Goal: Transaction & Acquisition: Purchase product/service

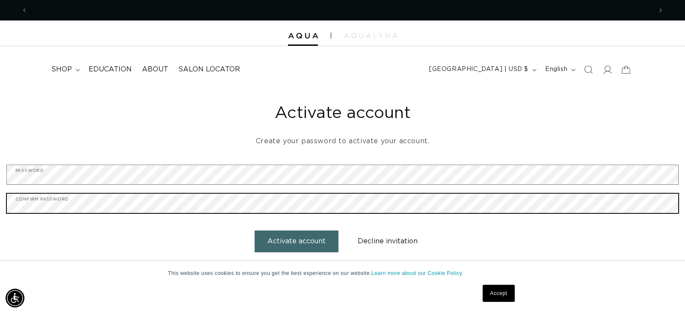
scroll to position [0, 624]
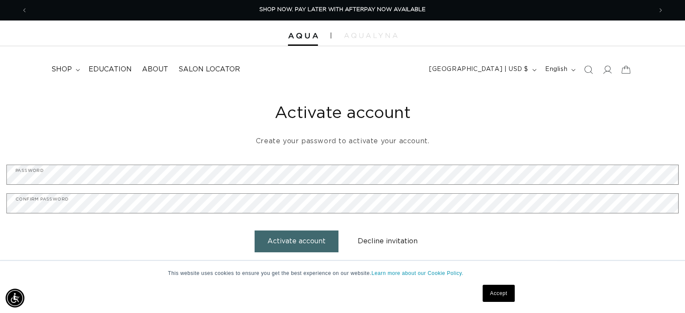
click at [303, 240] on button "Activate account" at bounding box center [297, 242] width 84 height 22
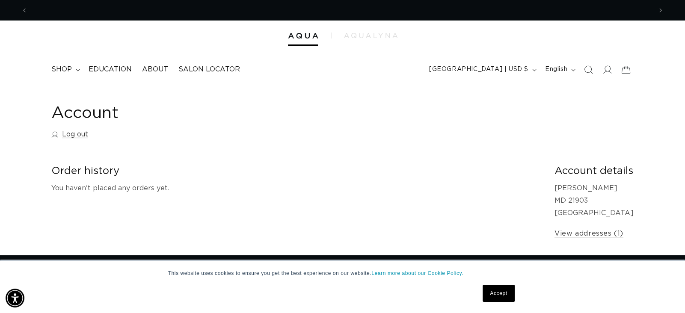
scroll to position [0, 1248]
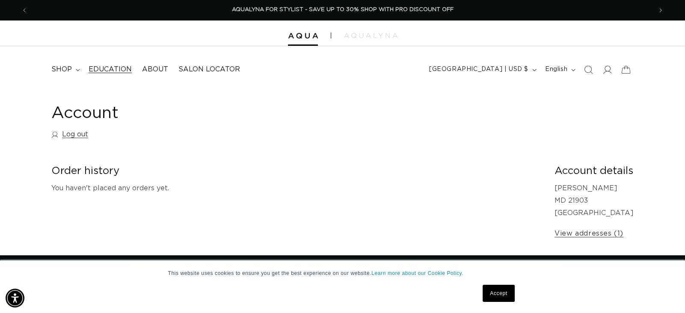
click at [111, 68] on span "Education" at bounding box center [110, 69] width 43 height 9
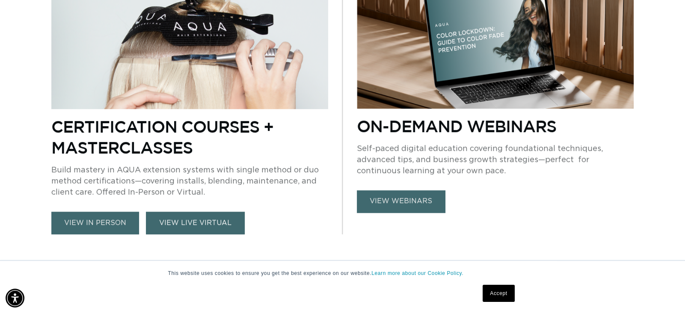
scroll to position [0, 1248]
click at [163, 225] on link "VIEW LIVE VIRTUAL" at bounding box center [195, 223] width 99 height 23
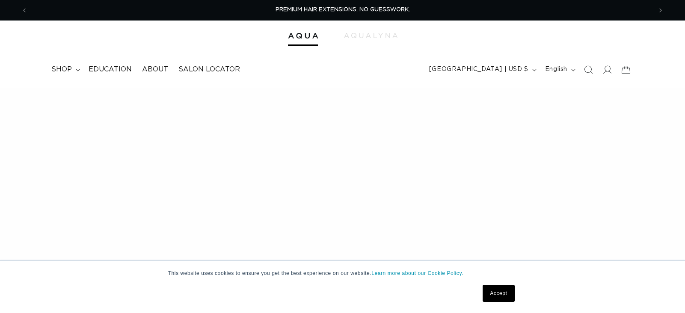
scroll to position [416, 0]
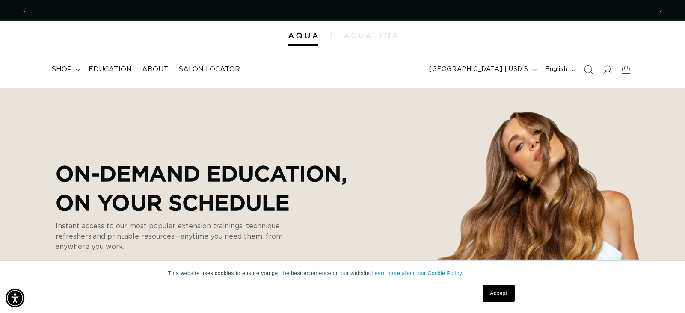
click at [591, 70] on icon "Search" at bounding box center [588, 69] width 9 height 9
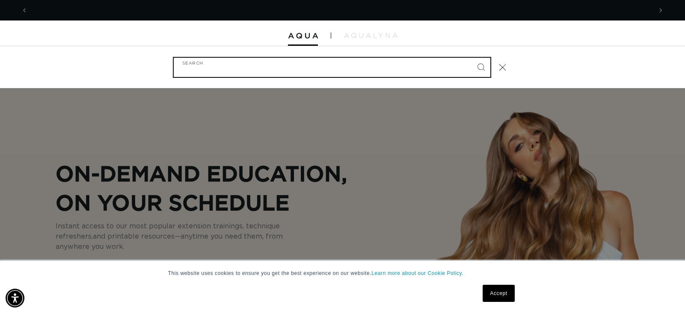
scroll to position [0, 624]
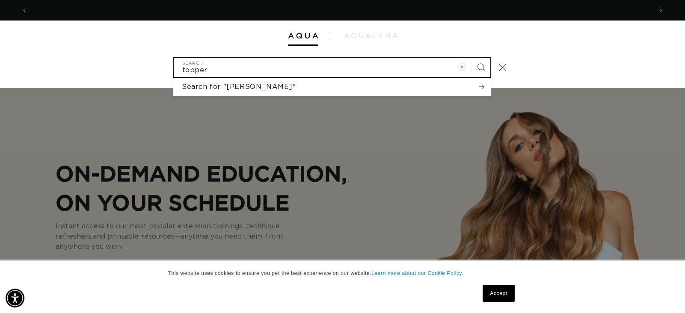
type input "topper"
click at [471, 58] on button "Search" at bounding box center [480, 67] width 19 height 19
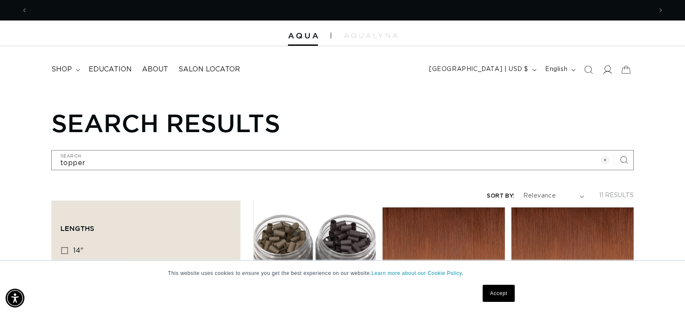
scroll to position [0, 1248]
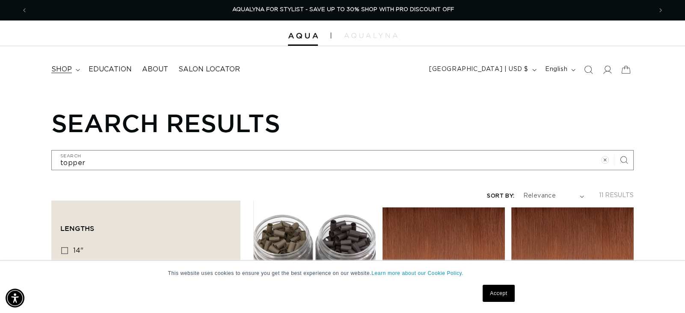
click at [69, 70] on span "shop" at bounding box center [61, 69] width 21 height 9
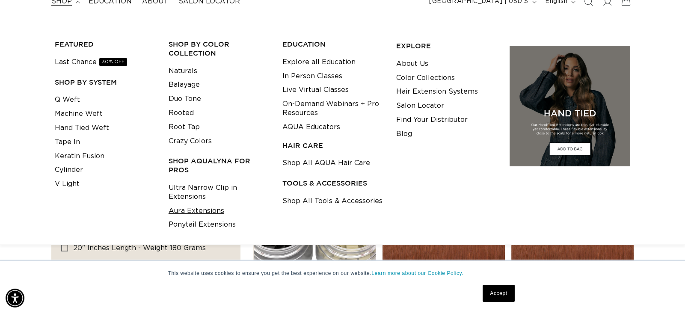
scroll to position [0, 0]
click at [211, 213] on link "Aura Extensions" at bounding box center [197, 211] width 56 height 14
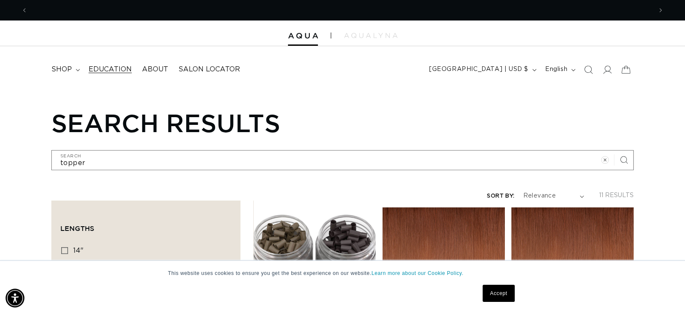
scroll to position [0, 1248]
click at [121, 70] on span "Education" at bounding box center [110, 69] width 43 height 9
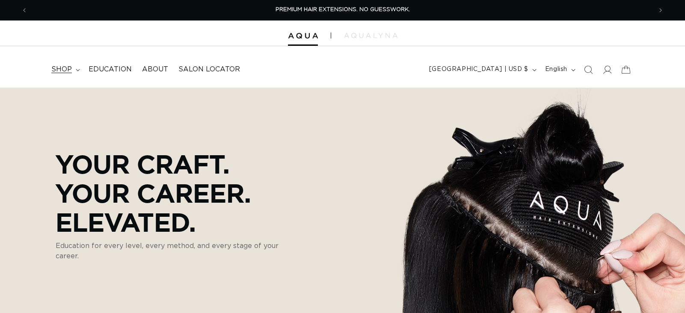
click at [76, 71] on summary "shop" at bounding box center [64, 69] width 37 height 19
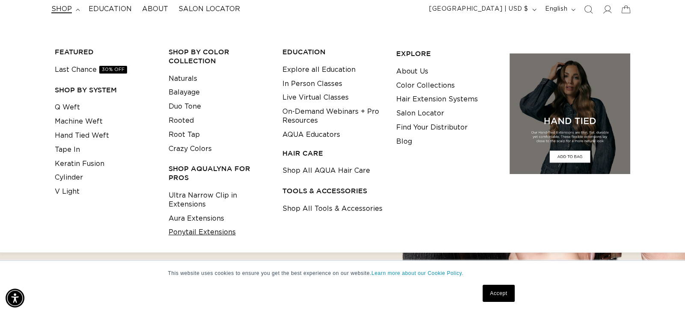
scroll to position [0, 624]
click at [227, 233] on link "Ponytail Extensions" at bounding box center [202, 232] width 67 height 14
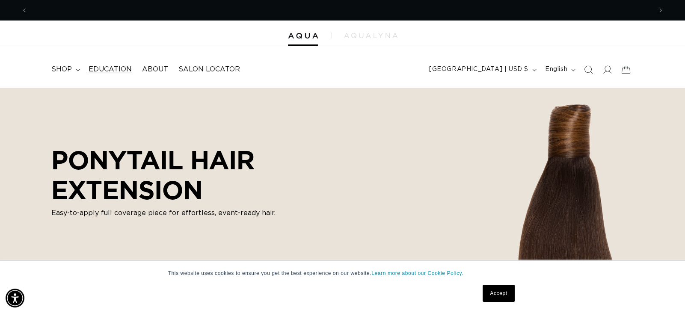
scroll to position [0, 624]
click at [77, 69] on icon at bounding box center [78, 70] width 4 height 3
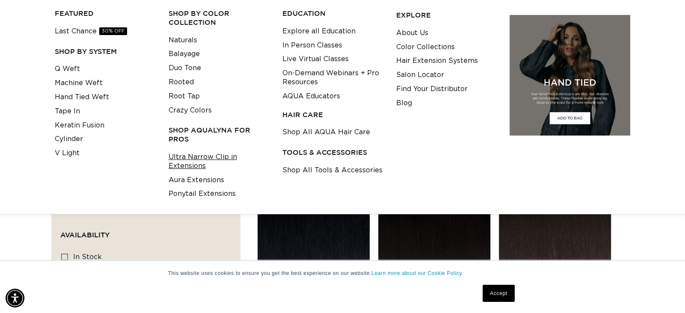
scroll to position [0, 0]
click at [213, 157] on link "Ultra Narrow Clip in Extensions" at bounding box center [219, 161] width 101 height 23
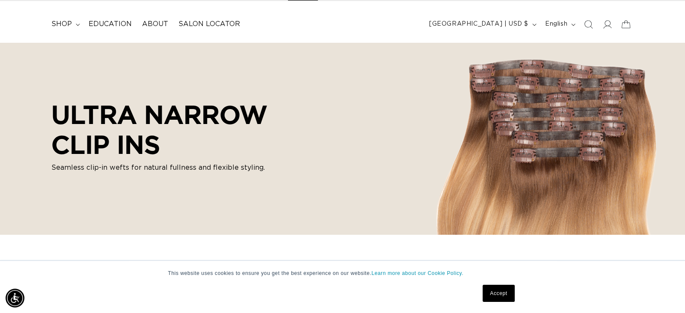
scroll to position [0, 624]
